Goal: Transaction & Acquisition: Purchase product/service

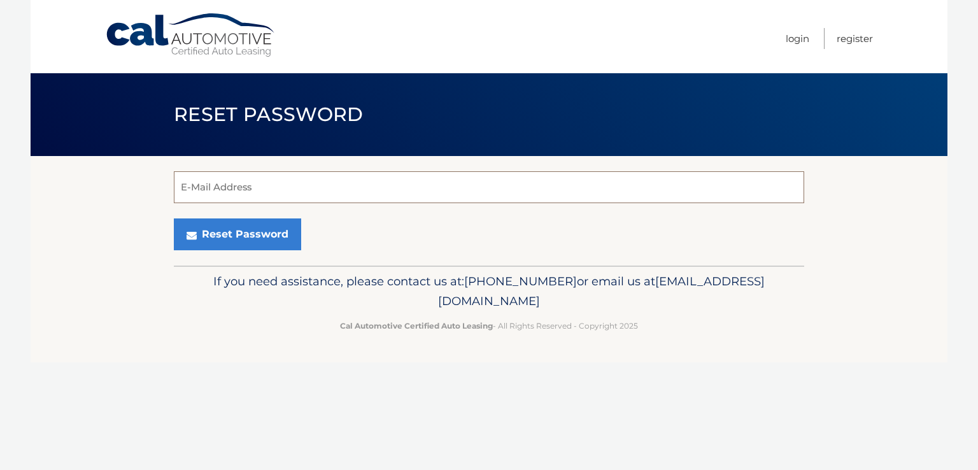
click at [271, 186] on input "E-Mail Address" at bounding box center [489, 187] width 630 height 32
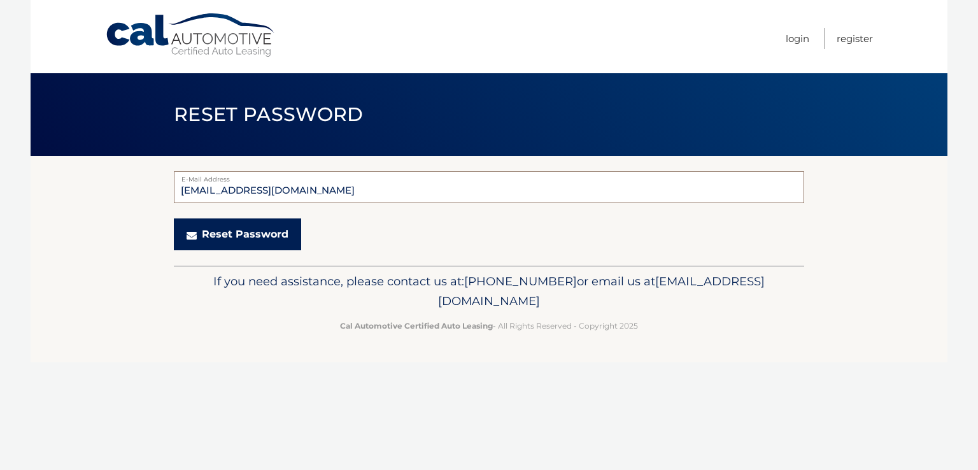
type input "seam426@aol.com"
click at [264, 232] on button "Reset Password" at bounding box center [237, 234] width 127 height 32
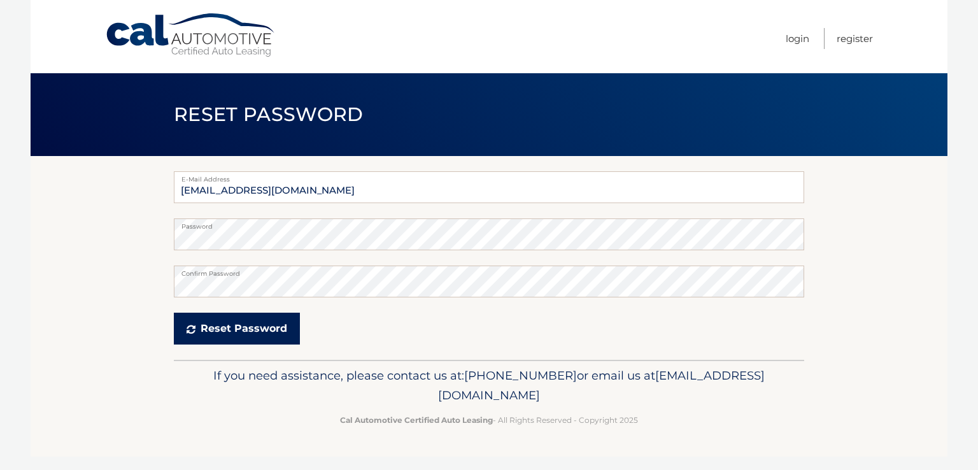
click at [235, 318] on button "Reset Password" at bounding box center [237, 328] width 126 height 32
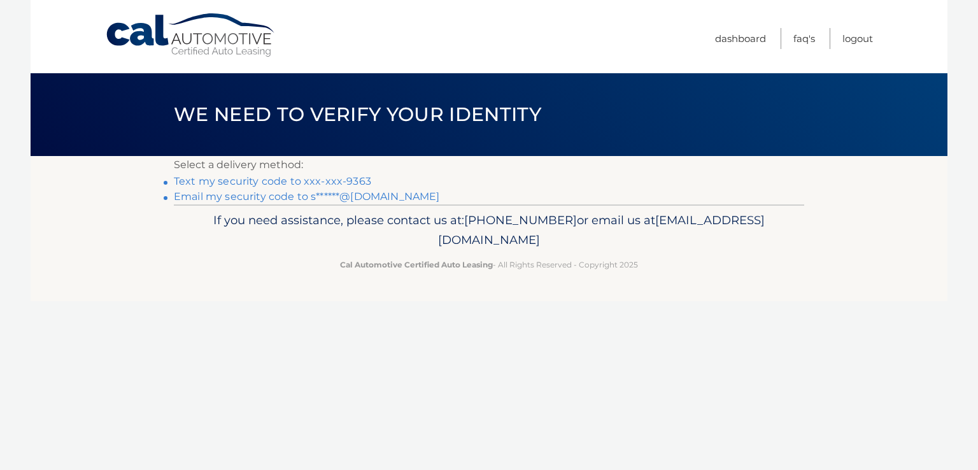
click at [308, 181] on link "Text my security code to xxx-xxx-9363" at bounding box center [272, 181] width 197 height 12
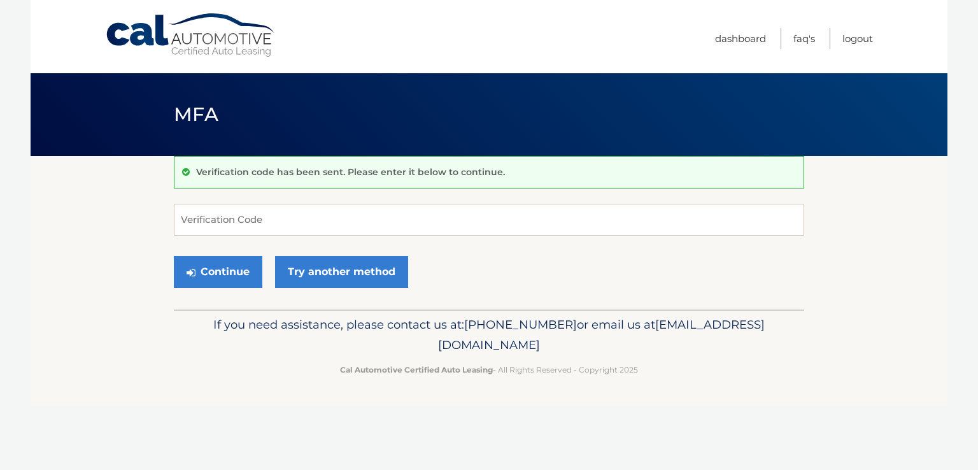
drag, startPoint x: 267, startPoint y: 196, endPoint x: 260, endPoint y: 222, distance: 27.2
click at [260, 222] on div "Verification code has been sent. Please enter it below to continue. Verificatio…" at bounding box center [489, 232] width 630 height 153
click at [260, 222] on input "Verification Code" at bounding box center [489, 220] width 630 height 32
type input "707640"
click at [201, 268] on button "Continue" at bounding box center [218, 272] width 88 height 32
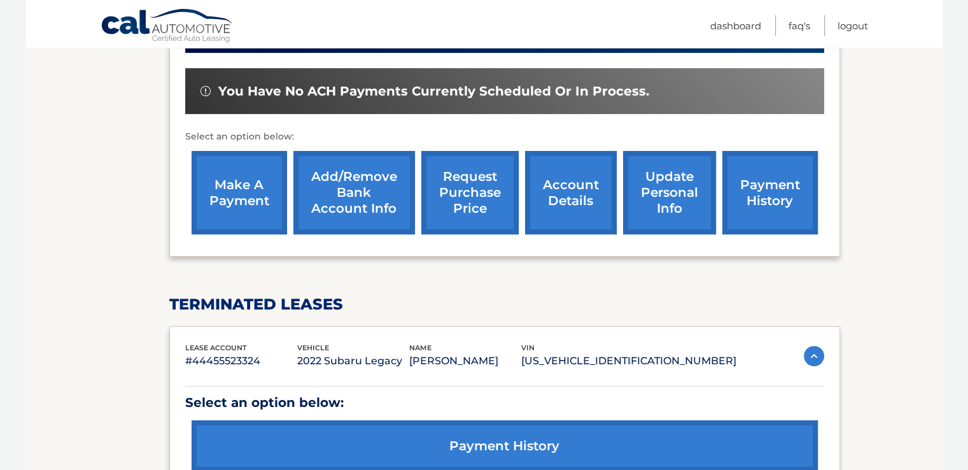
scroll to position [405, 0]
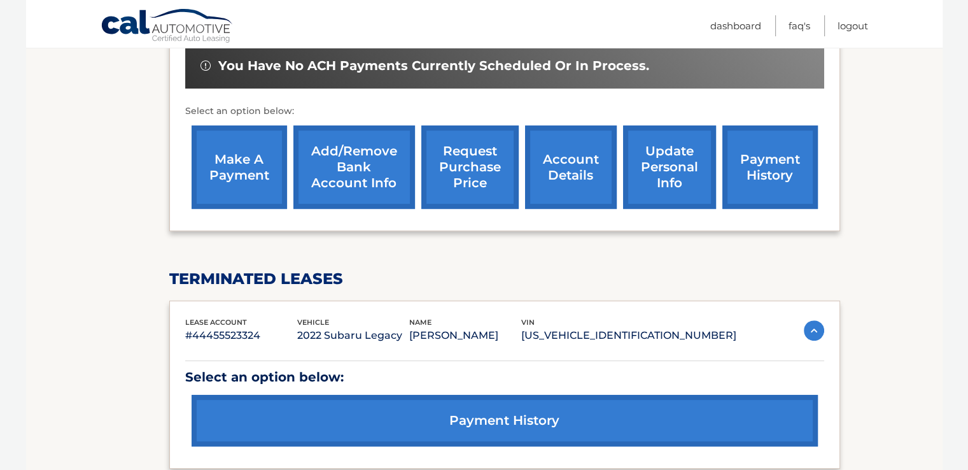
click at [243, 158] on link "make a payment" at bounding box center [239, 166] width 95 height 83
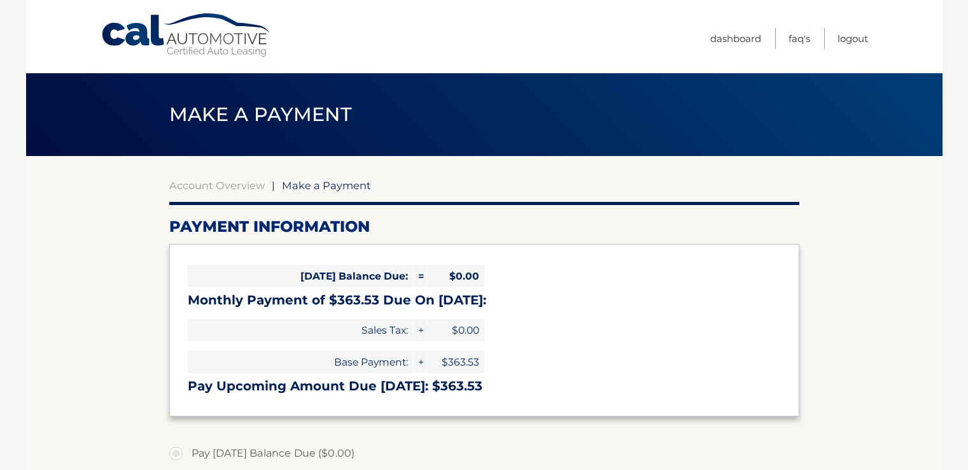
select select "MWNlNWFmNTQtMGFkNC00MTQzLTliYWEtODliYjUwYmExNGZh"
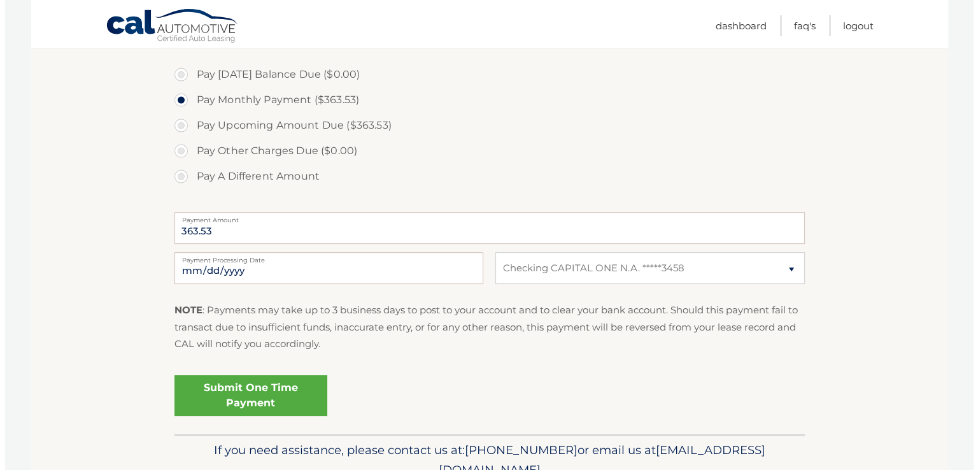
scroll to position [385, 0]
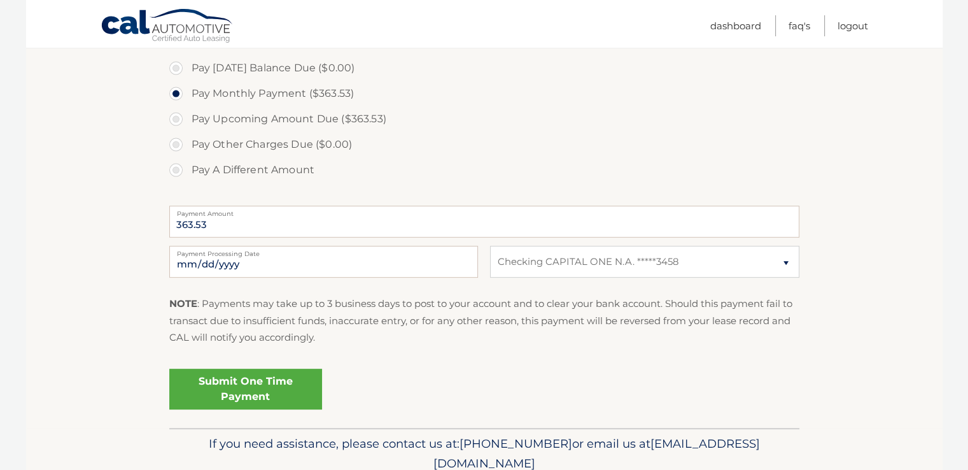
click at [261, 380] on link "Submit One Time Payment" at bounding box center [245, 388] width 153 height 41
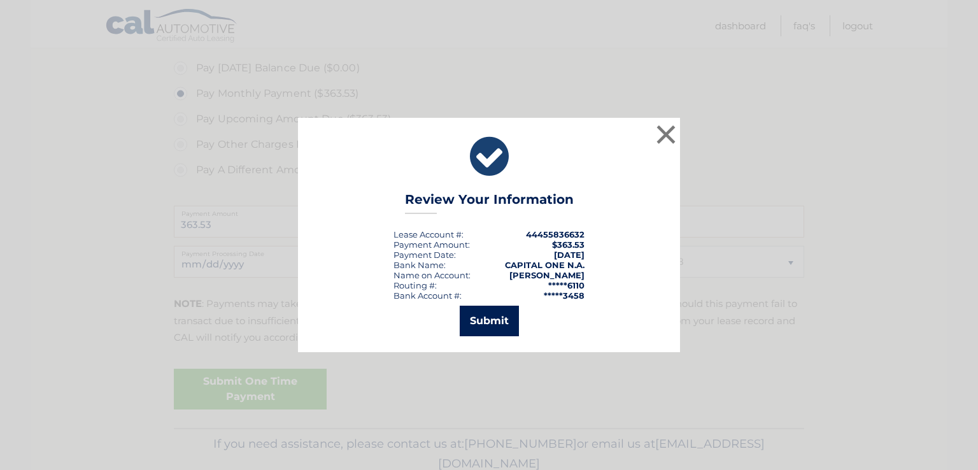
click at [487, 316] on button "Submit" at bounding box center [489, 320] width 59 height 31
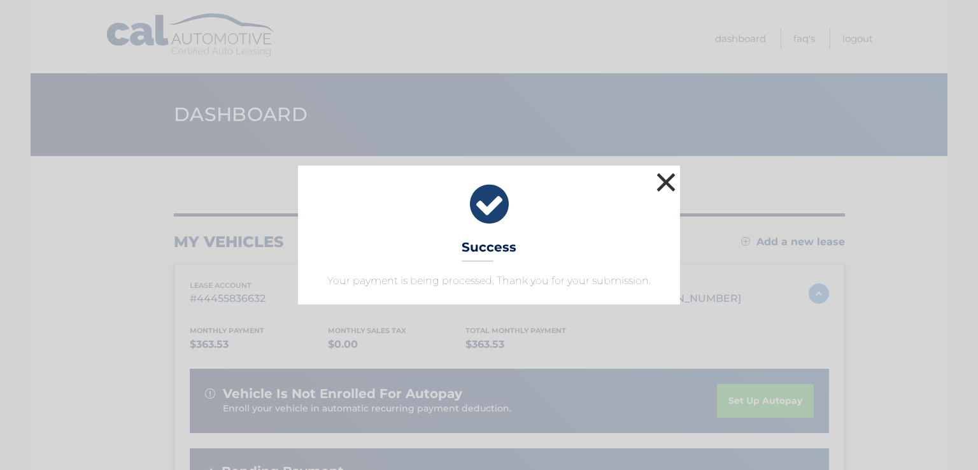
click at [671, 179] on button "×" at bounding box center [665, 181] width 25 height 25
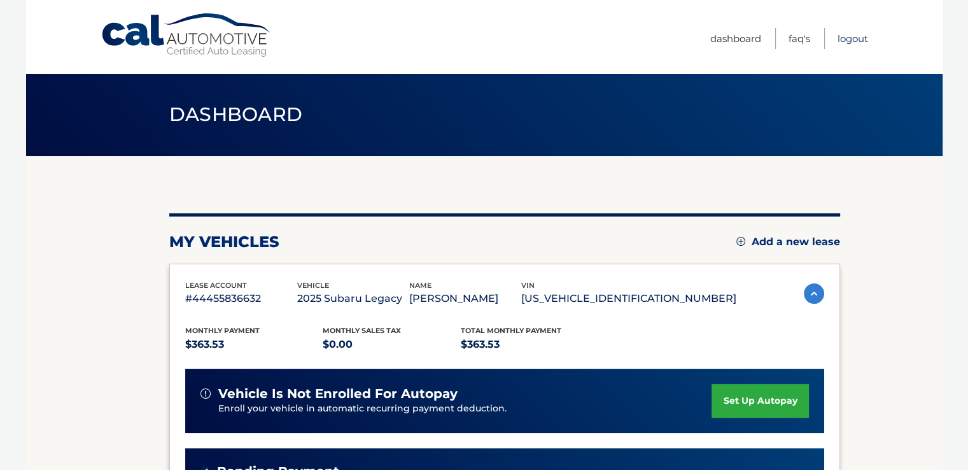
click at [855, 41] on link "Logout" at bounding box center [853, 38] width 31 height 21
